Goal: Task Accomplishment & Management: Manage account settings

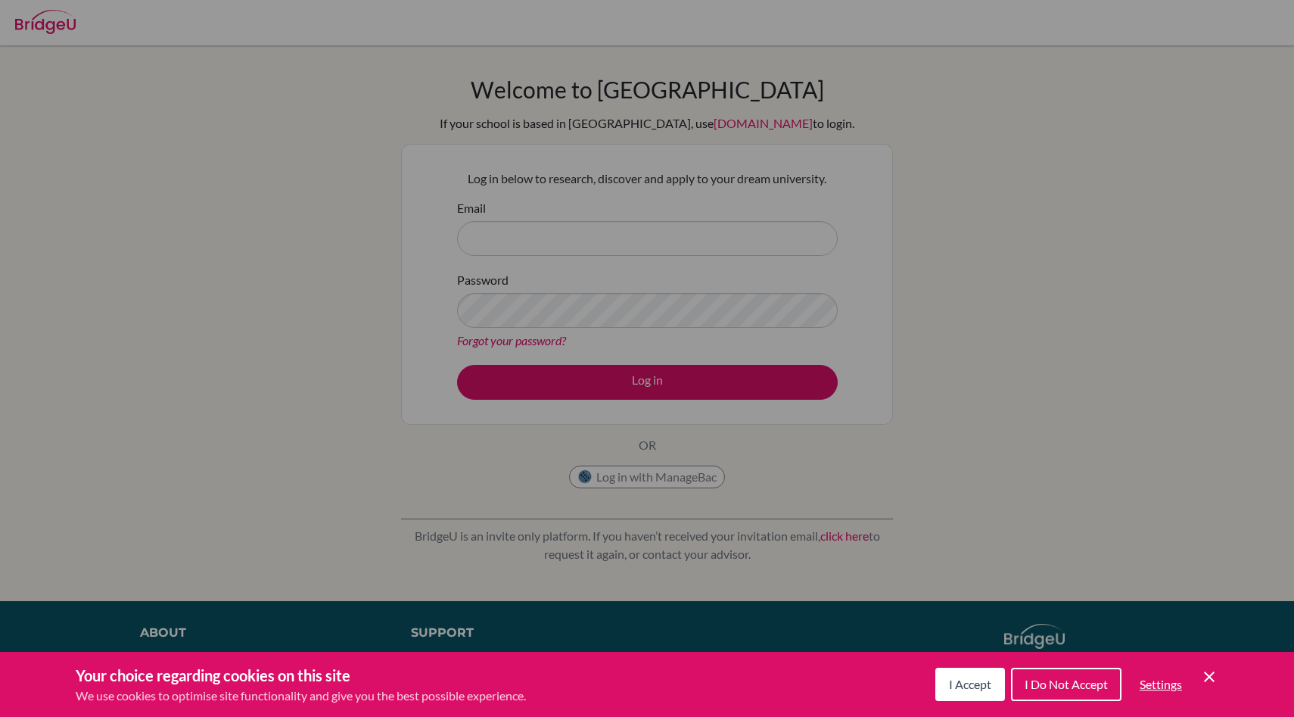
click at [658, 471] on div "Cookie Preferences" at bounding box center [647, 358] width 1294 height 717
click at [960, 686] on span "I Accept" at bounding box center [970, 684] width 42 height 14
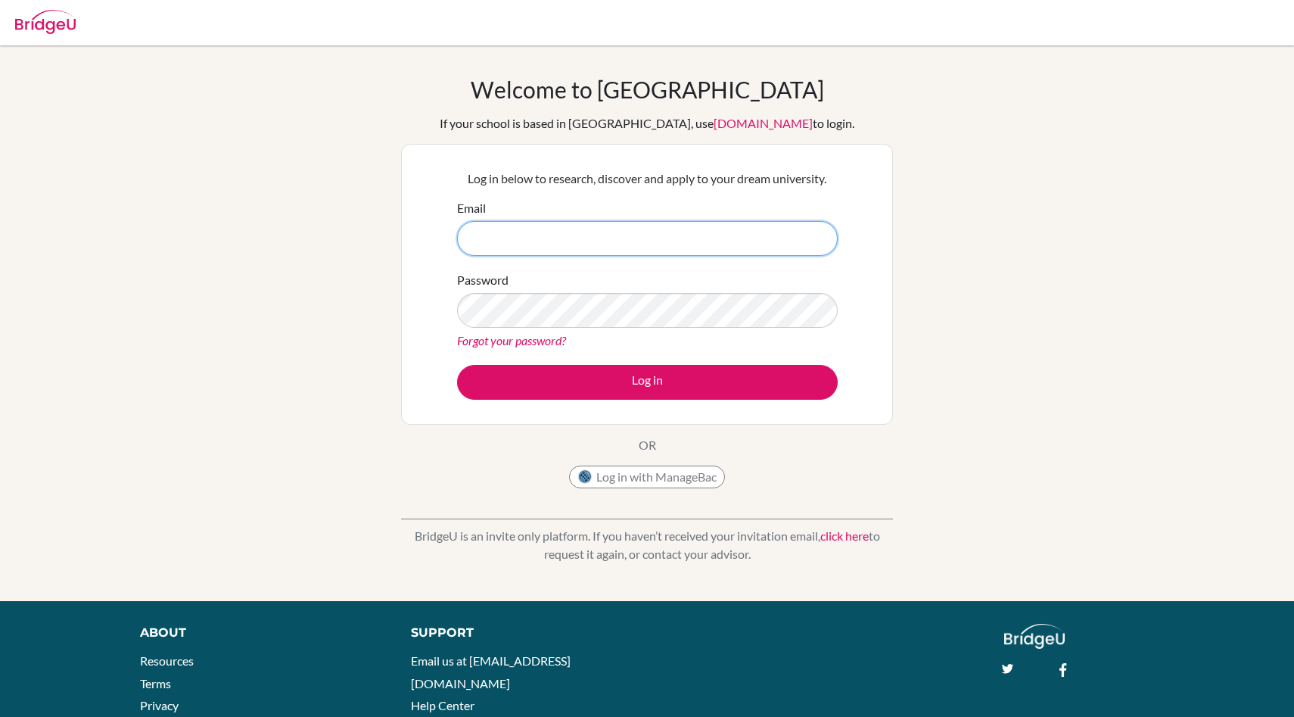
click at [755, 238] on input "Email" at bounding box center [647, 238] width 381 height 35
type input "snis0062@snis.edu.in"
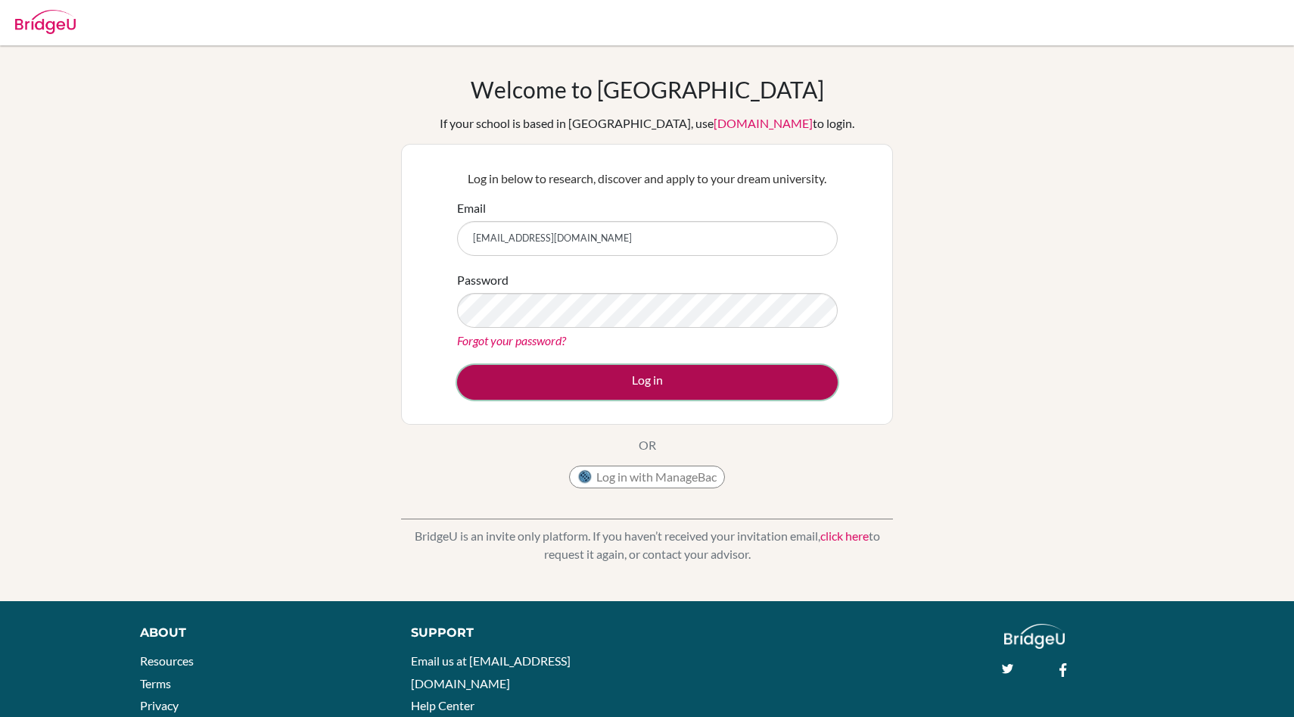
click at [764, 391] on button "Log in" at bounding box center [647, 382] width 381 height 35
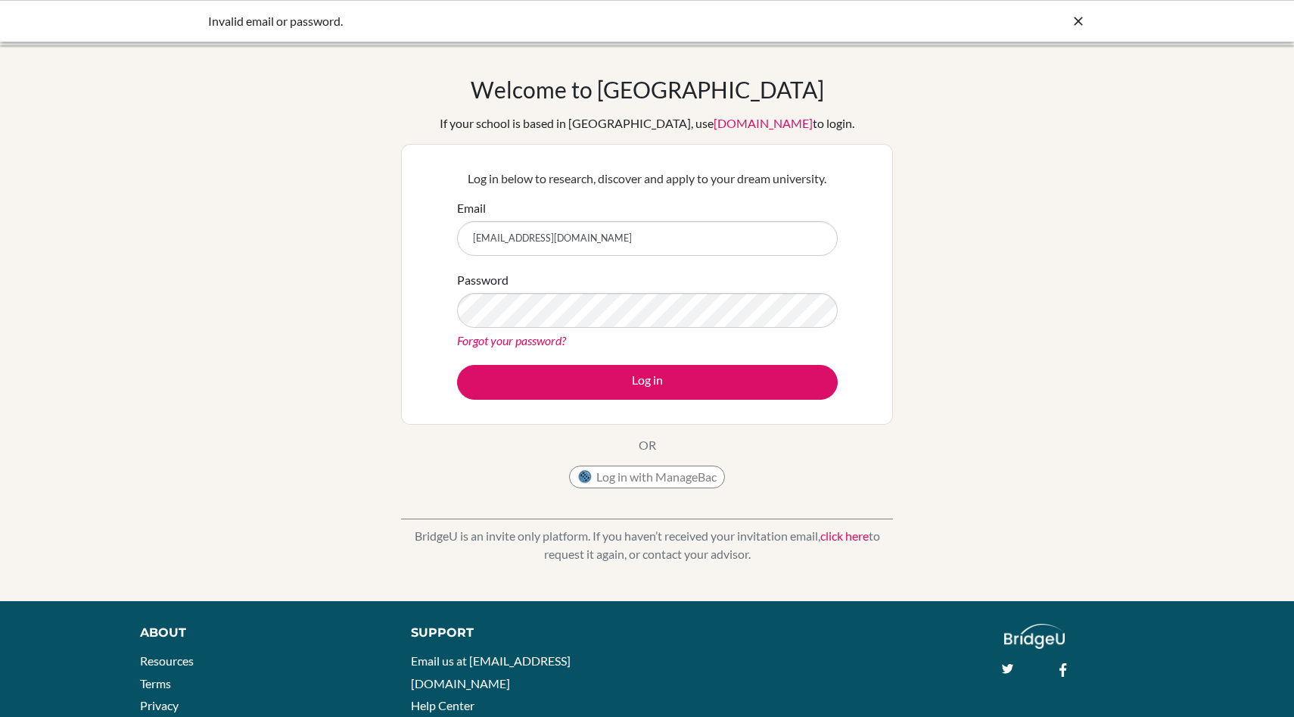
click at [531, 337] on link "Forgot your password?" at bounding box center [511, 340] width 109 height 14
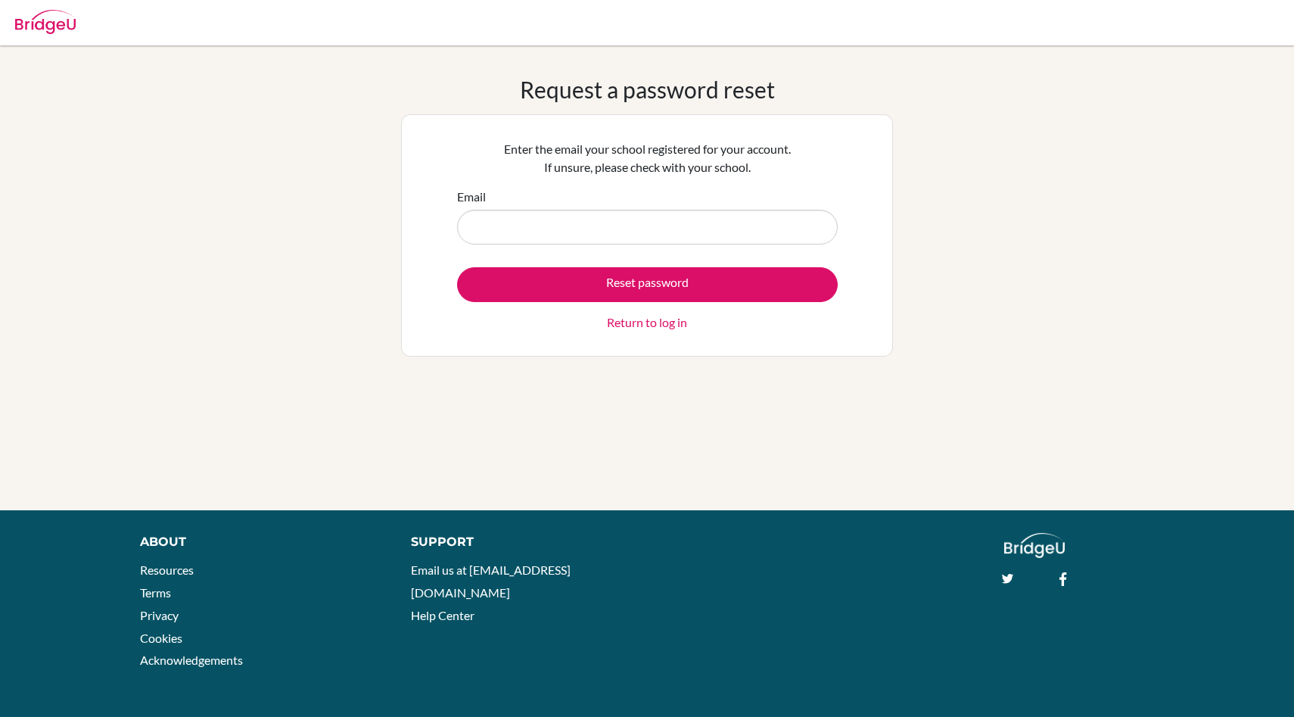
click at [583, 230] on input "Email" at bounding box center [647, 227] width 381 height 35
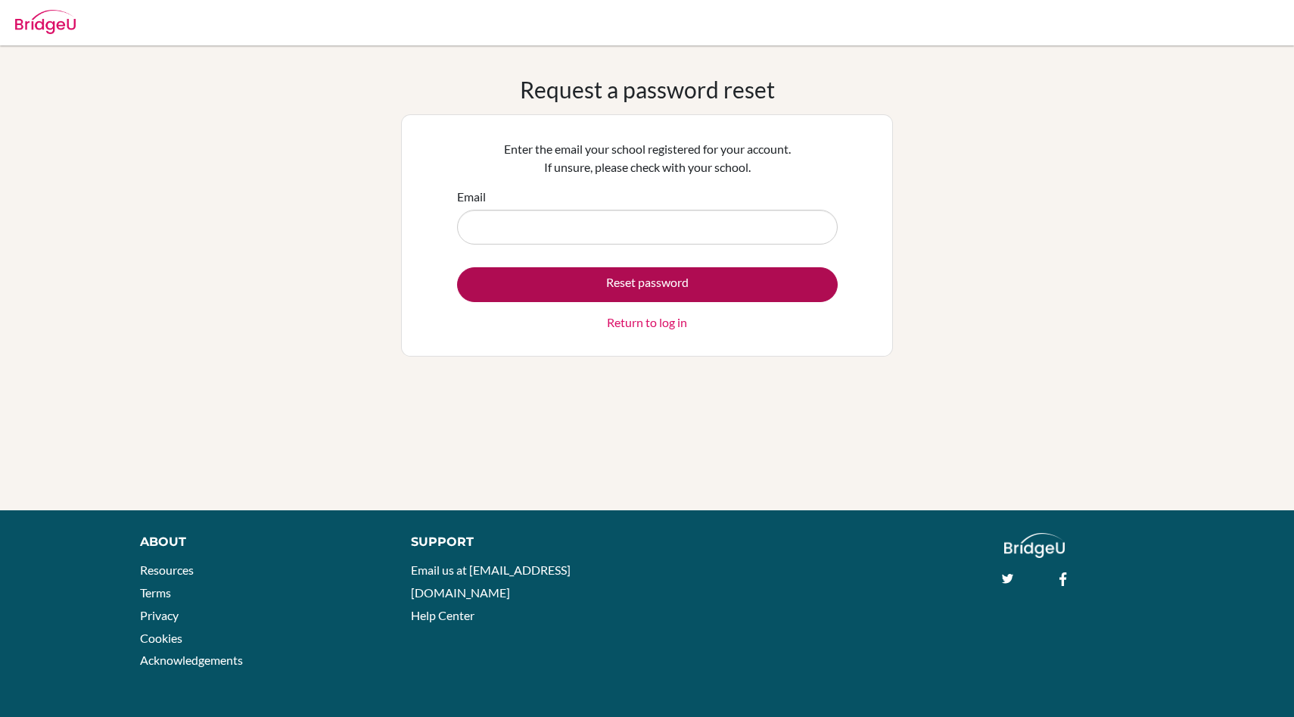
type input "[EMAIL_ADDRESS][DOMAIN_NAME]"
click at [585, 282] on button "Reset password" at bounding box center [647, 284] width 381 height 35
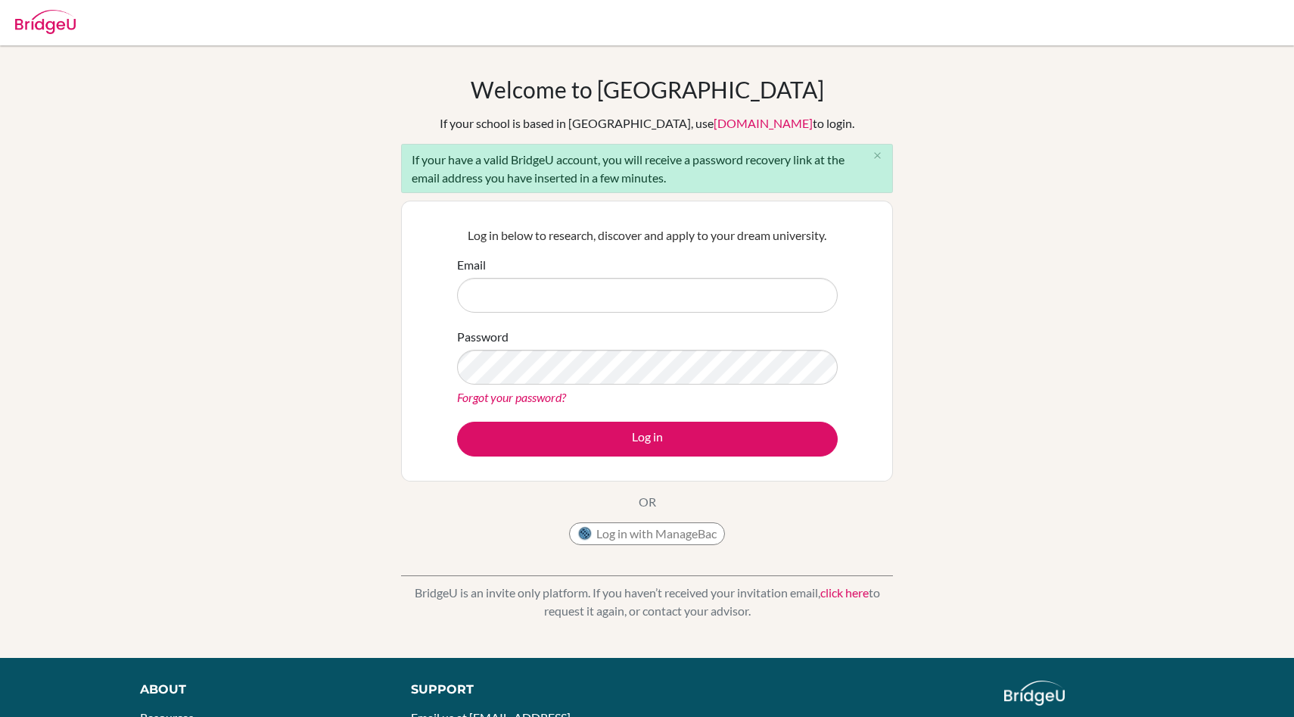
click at [578, 296] on input "Email" at bounding box center [647, 295] width 381 height 35
type input "snis0062@snis.edu.in"
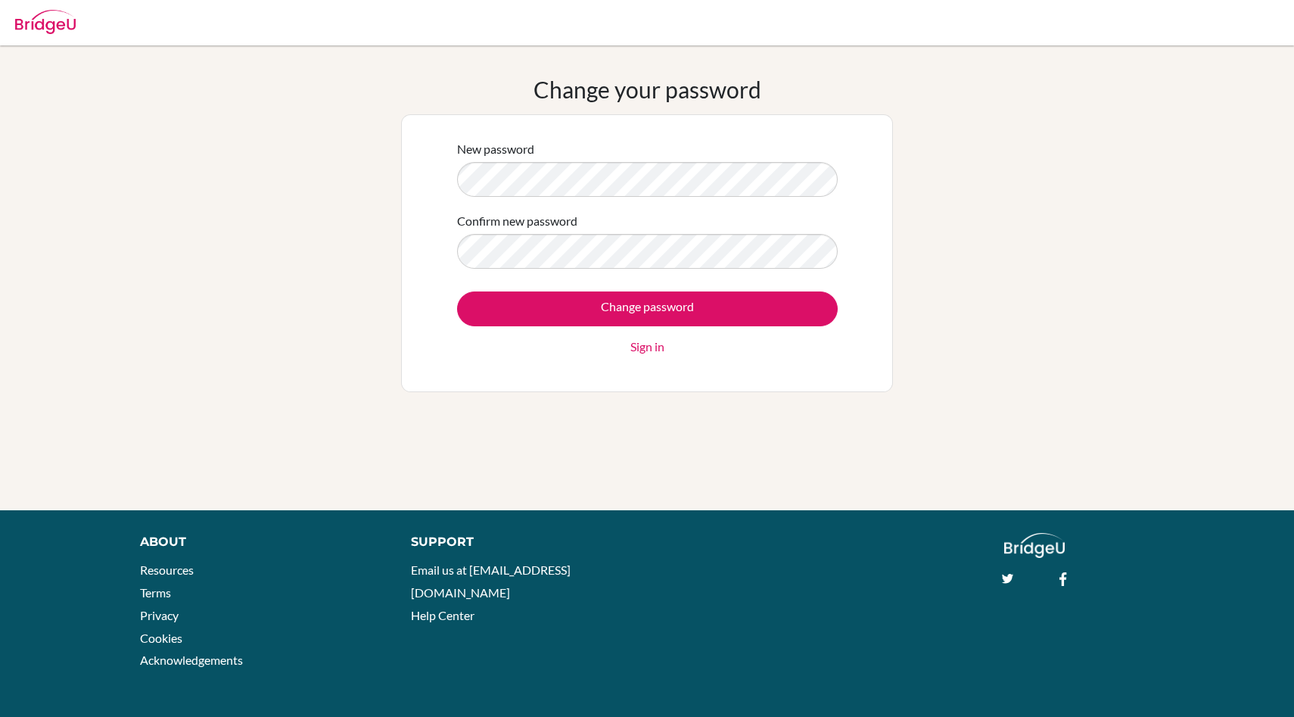
click at [670, 197] on form "New password Confirm new password Change password Sign in" at bounding box center [647, 248] width 381 height 216
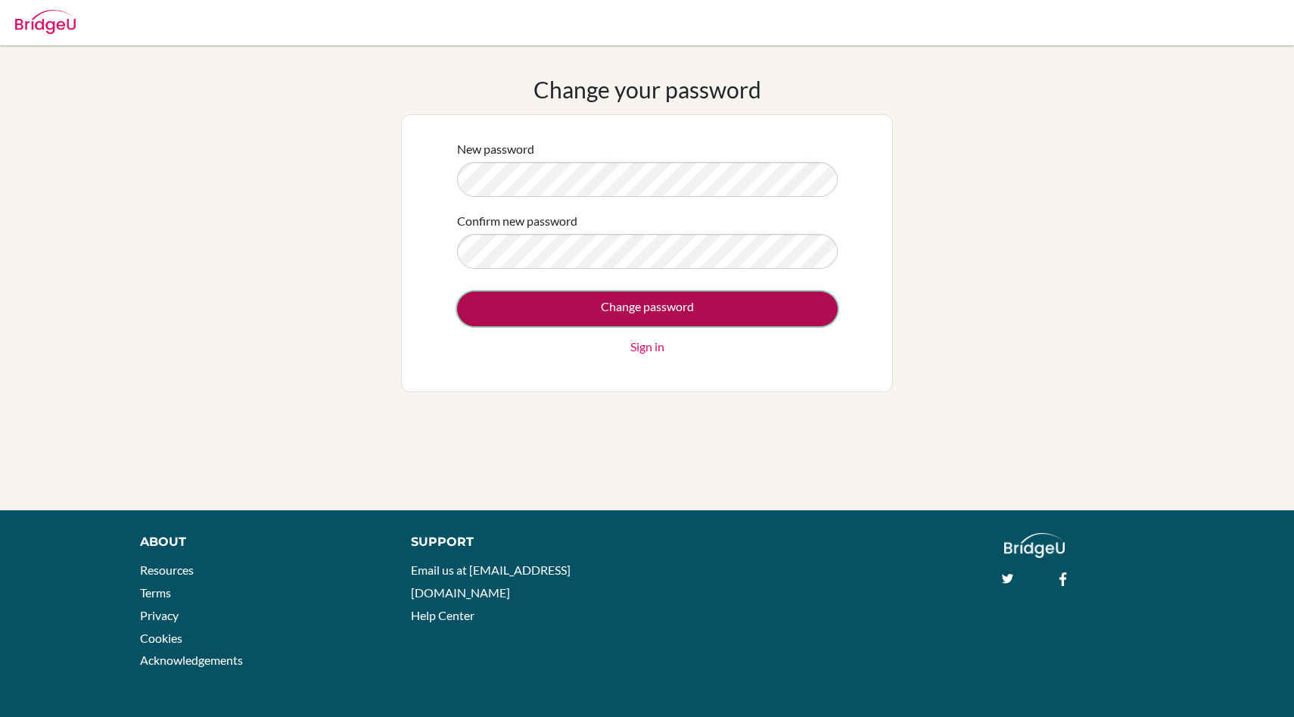
click at [531, 319] on input "Change password" at bounding box center [647, 308] width 381 height 35
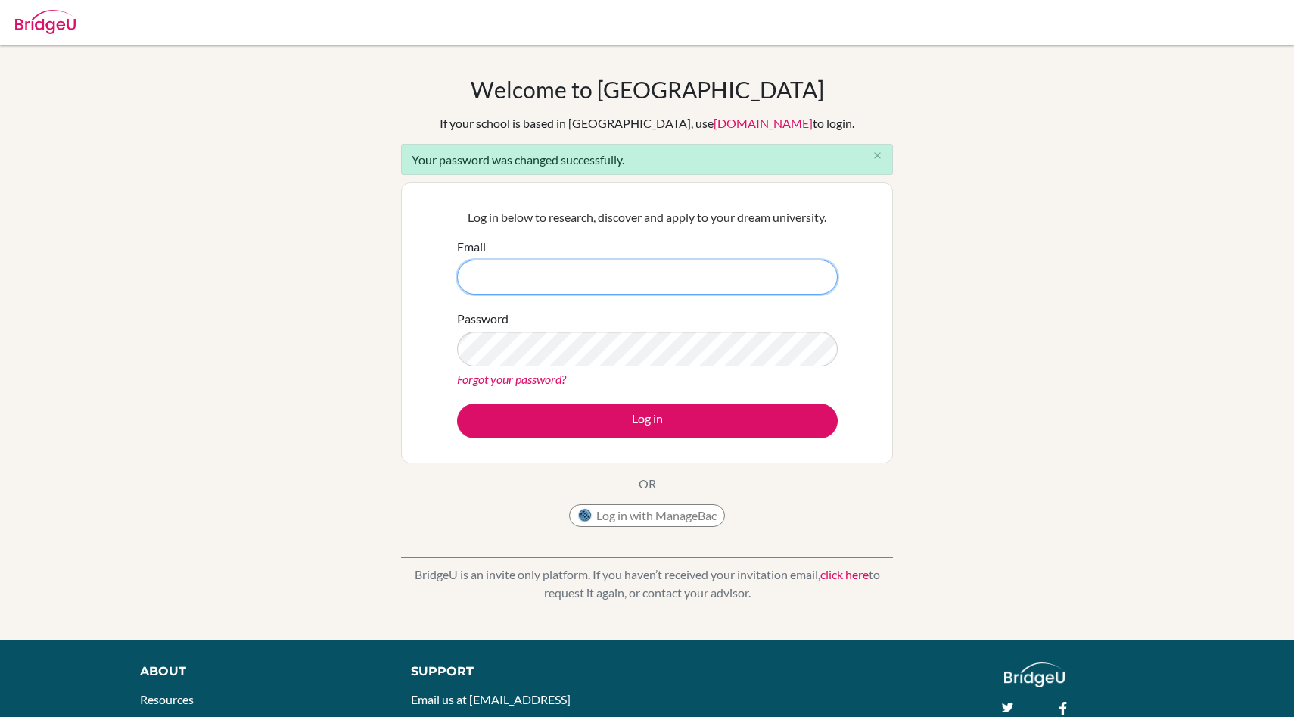
click at [535, 290] on input "Email" at bounding box center [647, 277] width 381 height 35
type input "[EMAIL_ADDRESS][DOMAIN_NAME]"
click at [601, 442] on div "Log in below to research, discover and apply to your dream university. Email sn…" at bounding box center [647, 322] width 400 height 249
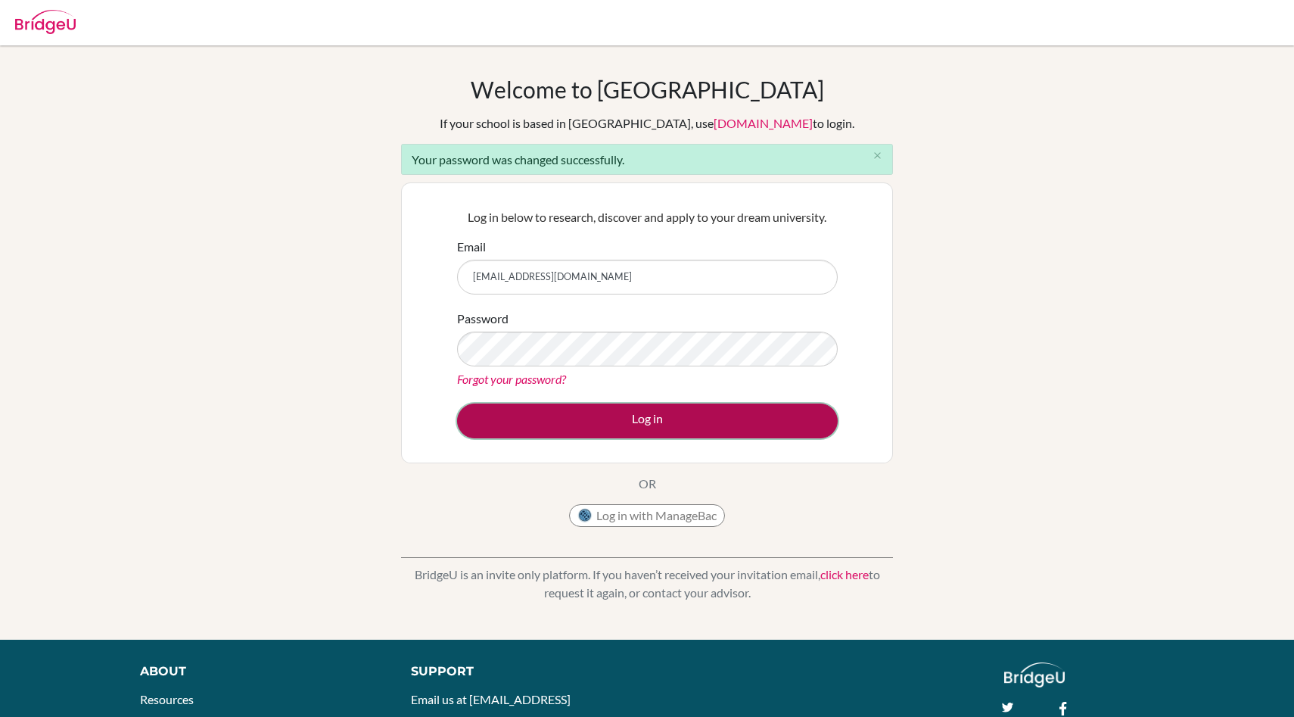
click at [613, 418] on button "Log in" at bounding box center [647, 420] width 381 height 35
